Goal: Task Accomplishment & Management: Use online tool/utility

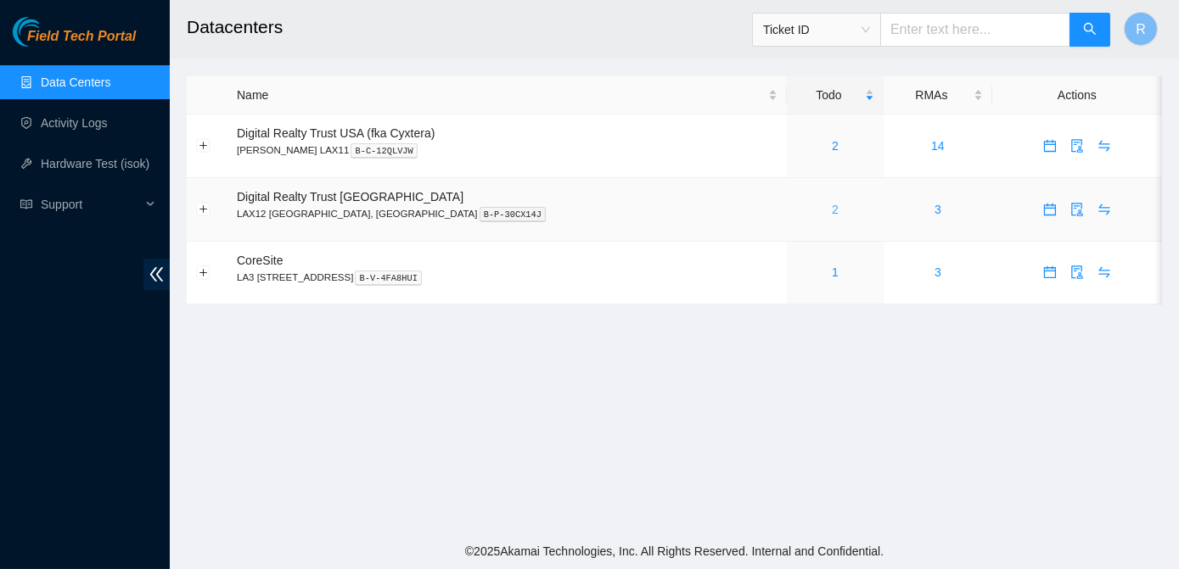
click at [832, 209] on link "2" at bounding box center [835, 210] width 7 height 14
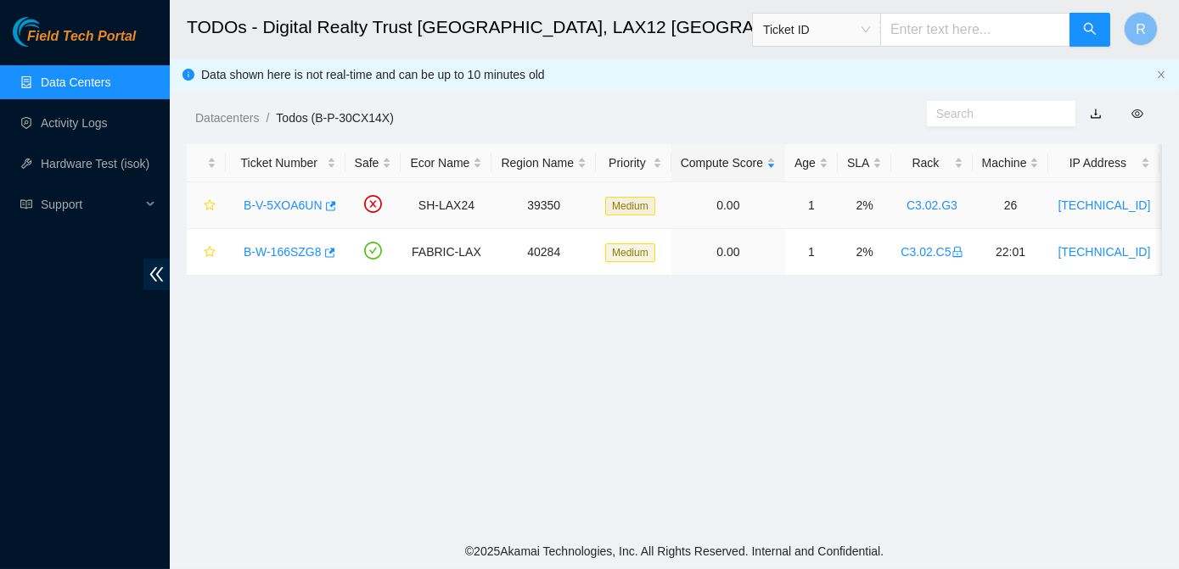
click at [288, 200] on link "B-V-5XOA6UN" at bounding box center [283, 206] width 79 height 14
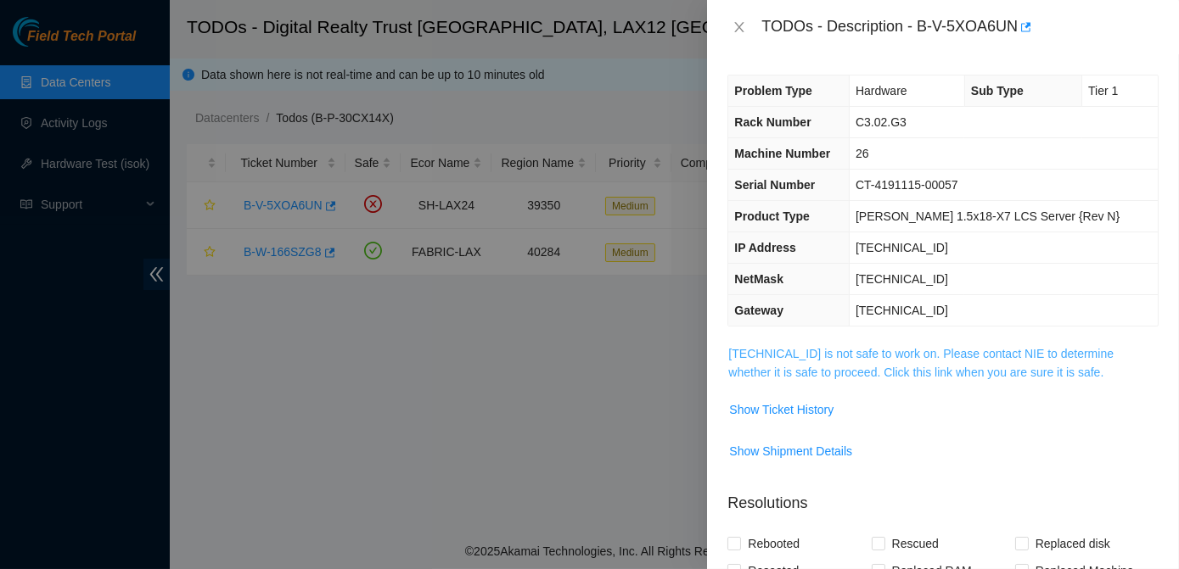
click at [834, 367] on link "[TECHNICAL_ID] is not safe to work on. Please contact NIE to determine whether …" at bounding box center [920, 363] width 385 height 32
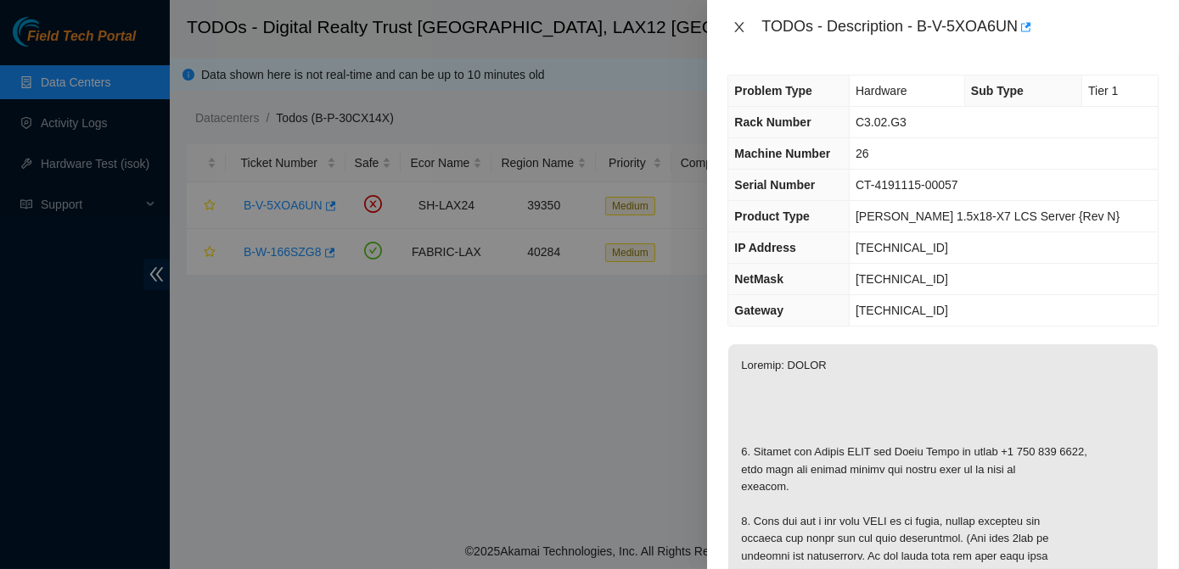
click at [738, 27] on icon "close" at bounding box center [739, 27] width 14 height 14
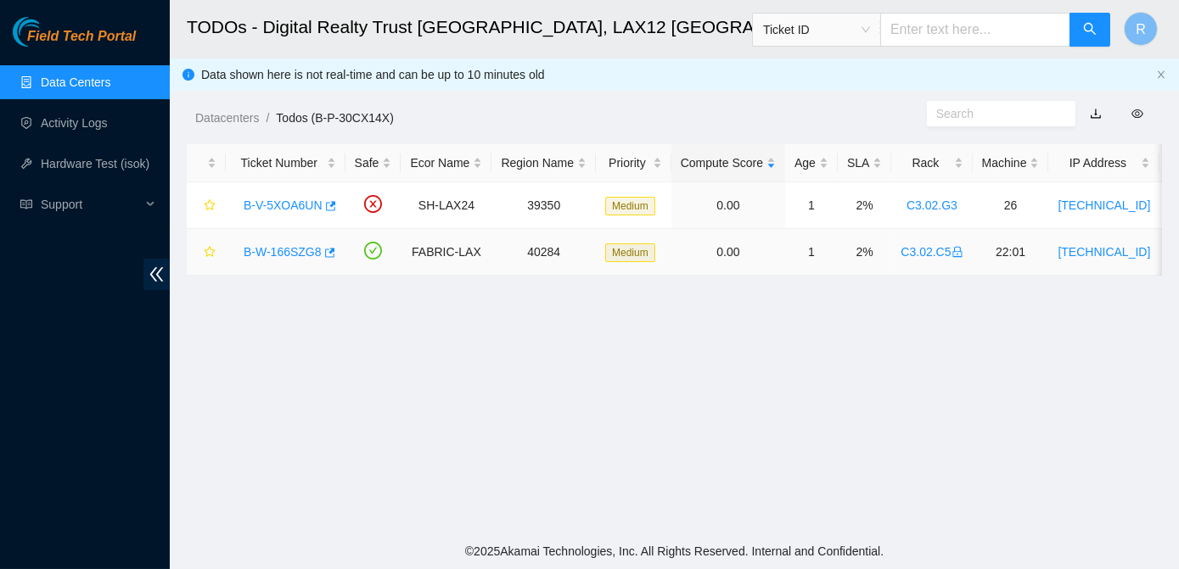
click at [289, 250] on link "B-W-166SZG8" at bounding box center [283, 252] width 78 height 14
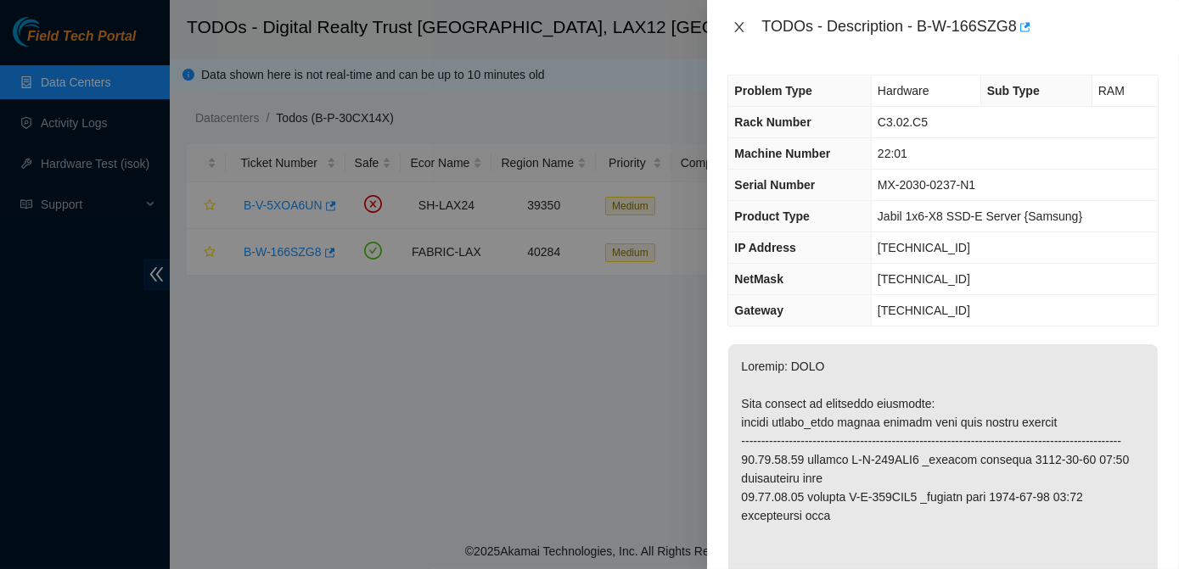
click at [737, 31] on icon "close" at bounding box center [739, 27] width 14 height 14
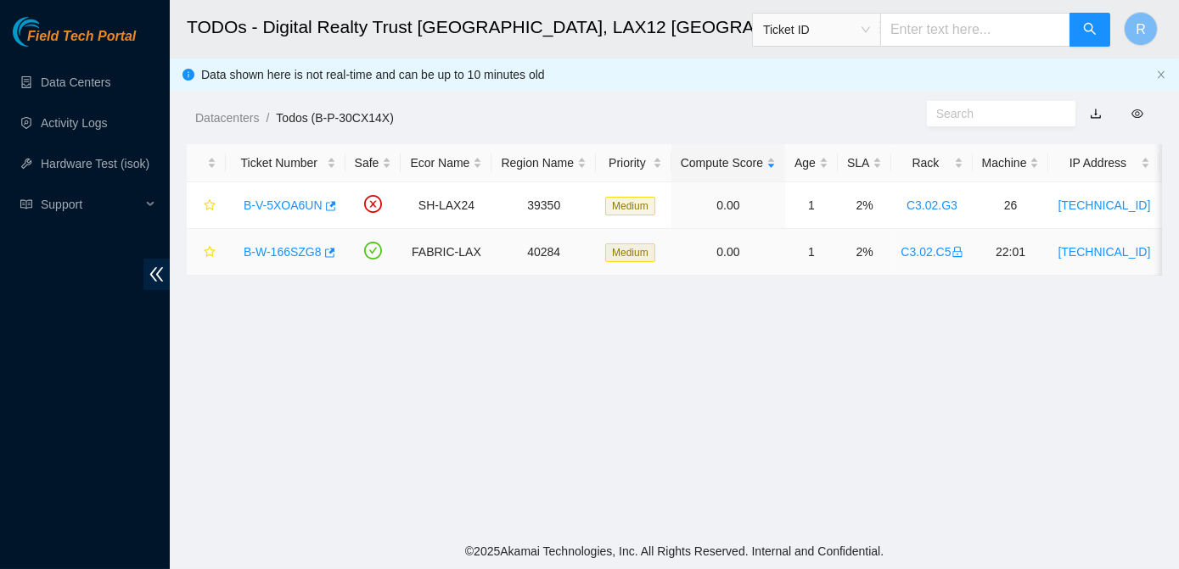
click at [293, 251] on link "B-W-166SZG8" at bounding box center [283, 252] width 78 height 14
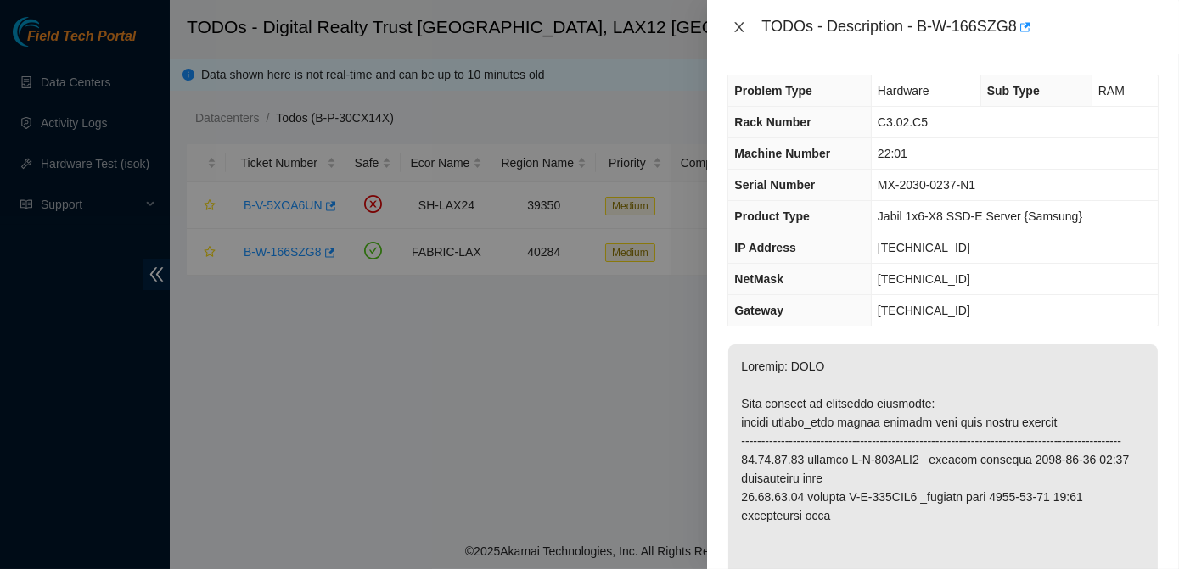
click at [744, 21] on icon "close" at bounding box center [739, 27] width 14 height 14
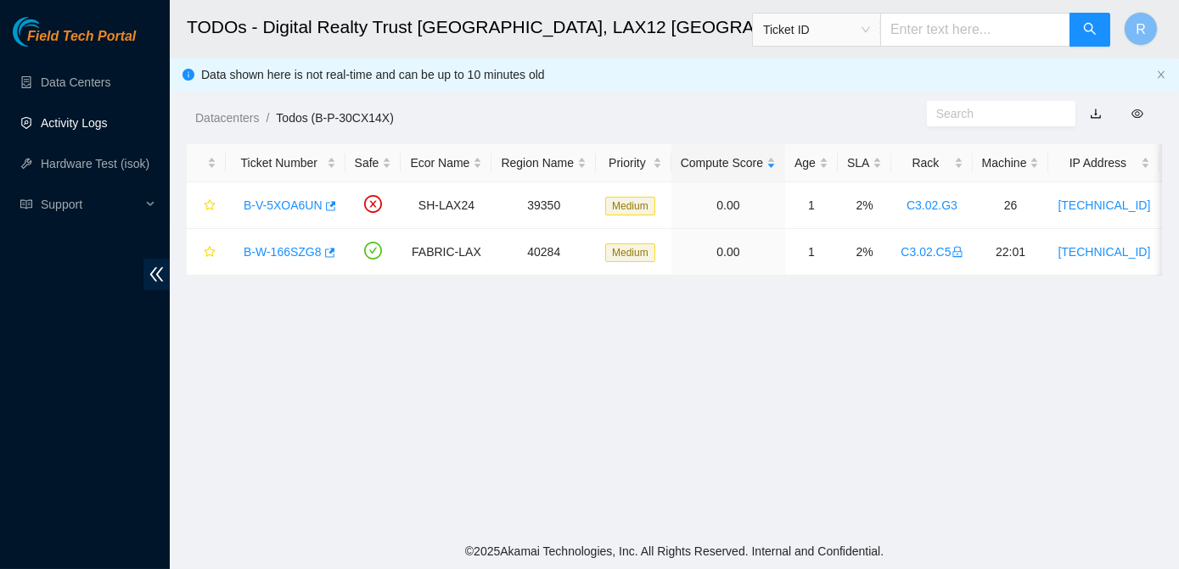
click at [90, 121] on link "Activity Logs" at bounding box center [74, 123] width 67 height 14
